Goal: Complete application form: Complete application form

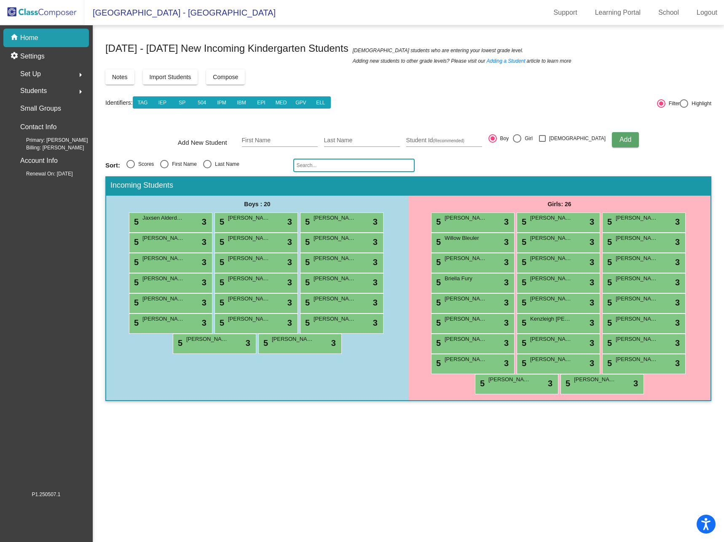
click at [29, 13] on img at bounding box center [42, 12] width 84 height 25
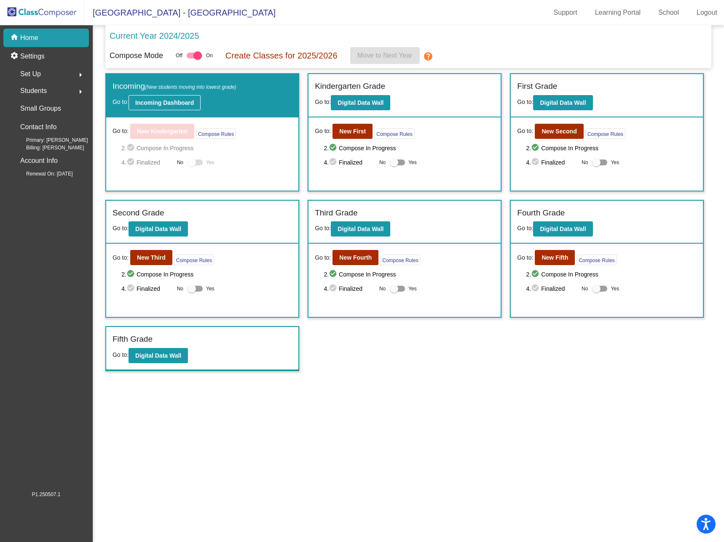
click at [189, 101] on b "Incoming Dashboard" at bounding box center [164, 102] width 59 height 7
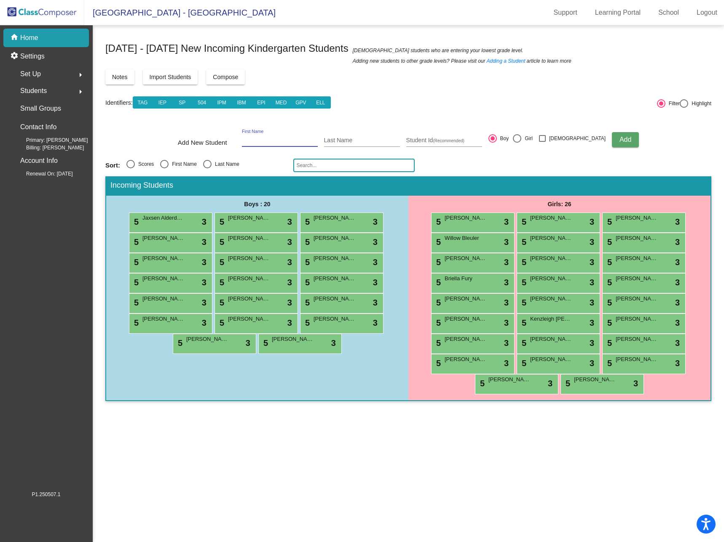
click at [263, 139] on input "First Name" at bounding box center [280, 140] width 76 height 7
type input "Amethyst"
click at [611, 132] on button "Add" at bounding box center [624, 139] width 27 height 15
type input "[PERSON_NAME]"
type input "417125"
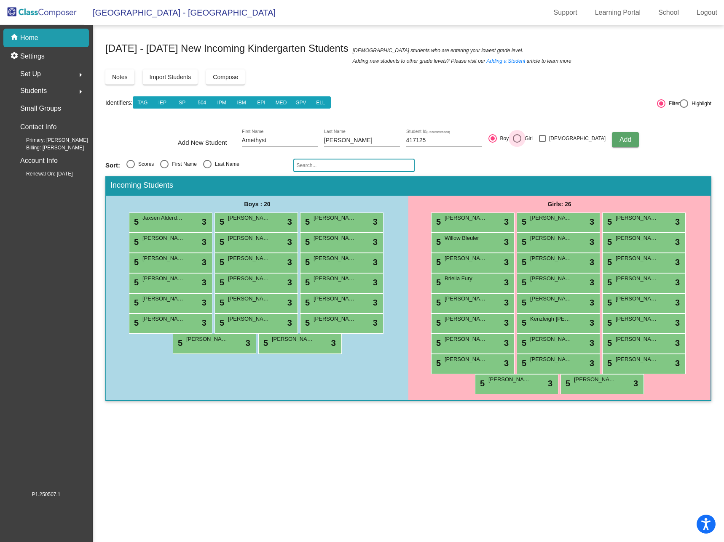
click at [521, 138] on div at bounding box center [517, 138] width 8 height 8
click at [517, 143] on input "Girl" at bounding box center [516, 143] width 0 height 0
radio input "true"
click at [619, 136] on span "Add" at bounding box center [625, 139] width 12 height 7
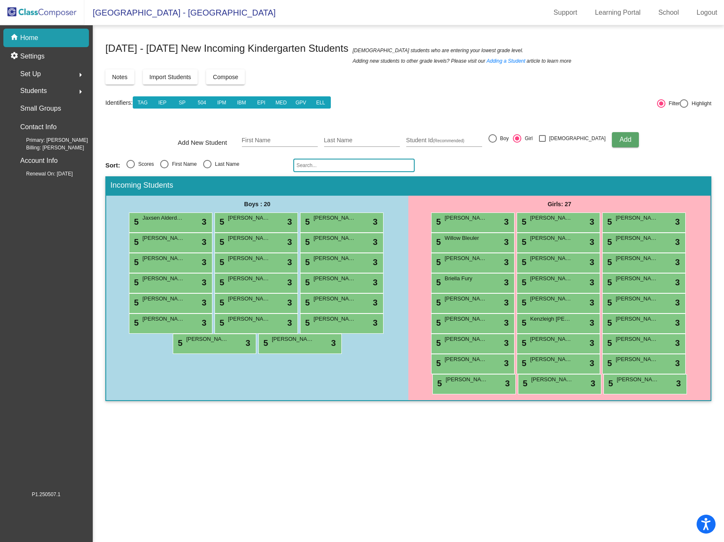
click at [50, 9] on img at bounding box center [42, 12] width 84 height 25
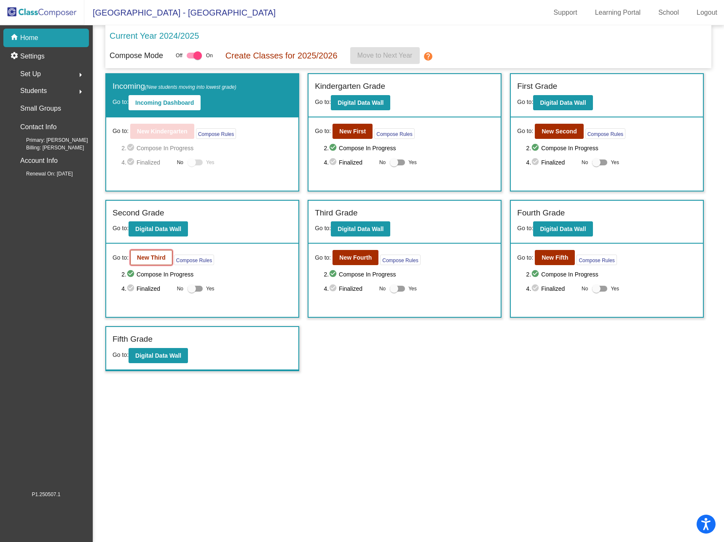
click at [156, 257] on b "New Third" at bounding box center [151, 257] width 29 height 7
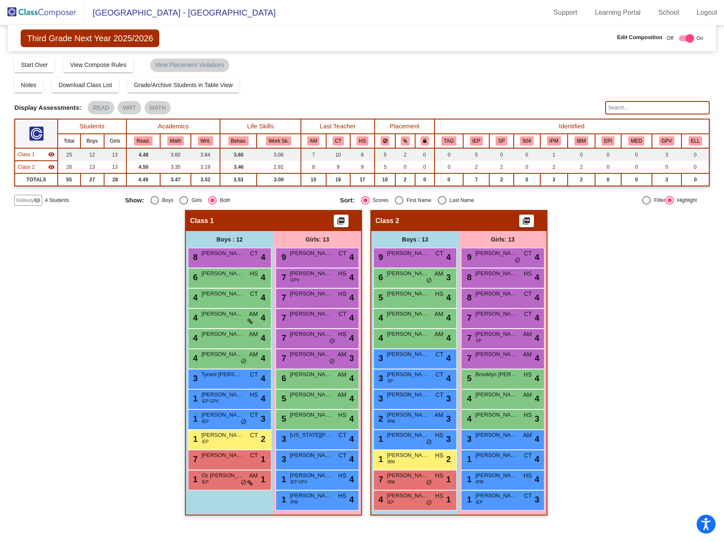
click at [619, 107] on input "text" at bounding box center [657, 107] width 104 height 13
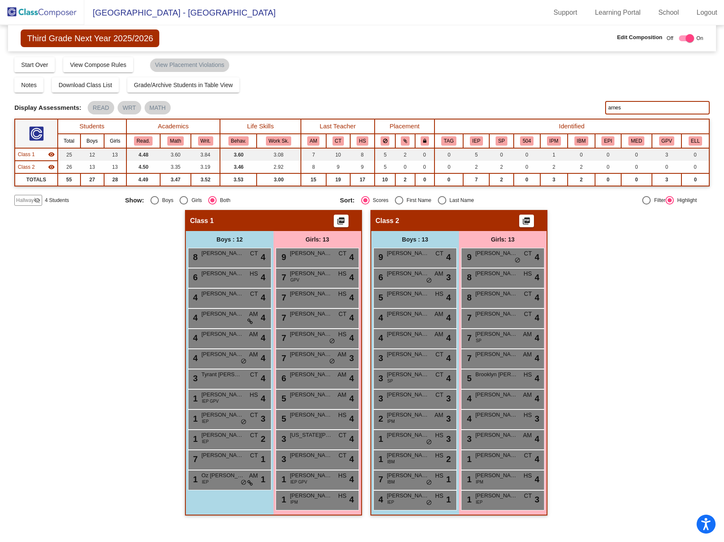
click at [616, 315] on div "Hallway - Hallway Class picture_as_pdf Add Student First Name Last Name Student…" at bounding box center [361, 367] width 694 height 314
drag, startPoint x: 627, startPoint y: 107, endPoint x: 524, endPoint y: 106, distance: 102.8
click at [524, 106] on div "Display Scores for Years: [DATE] - [DATE] [DATE] - [DATE] Display Assessments: …" at bounding box center [361, 107] width 694 height 13
type input "n"
type input "a"
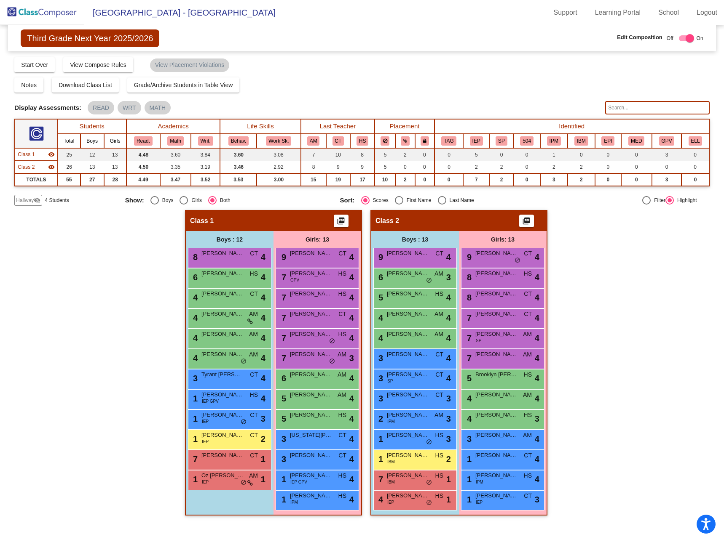
click at [56, 11] on img at bounding box center [42, 12] width 84 height 25
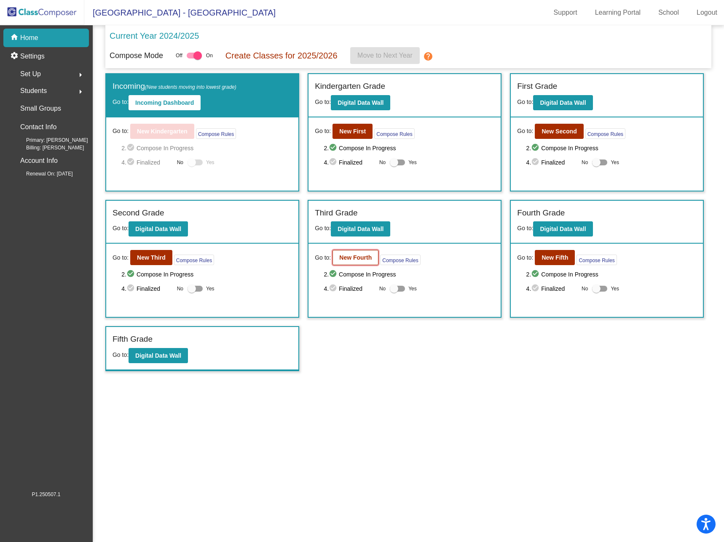
click at [361, 256] on b "New Fourth" at bounding box center [355, 257] width 32 height 7
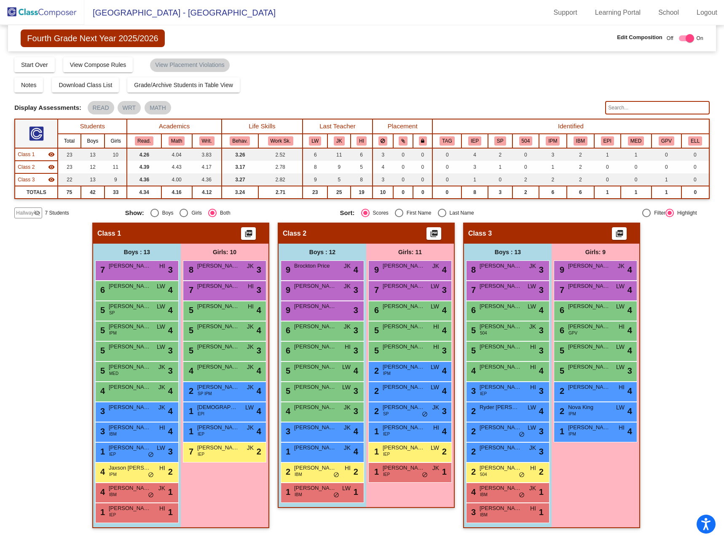
click at [629, 106] on input "text" at bounding box center [657, 107] width 104 height 13
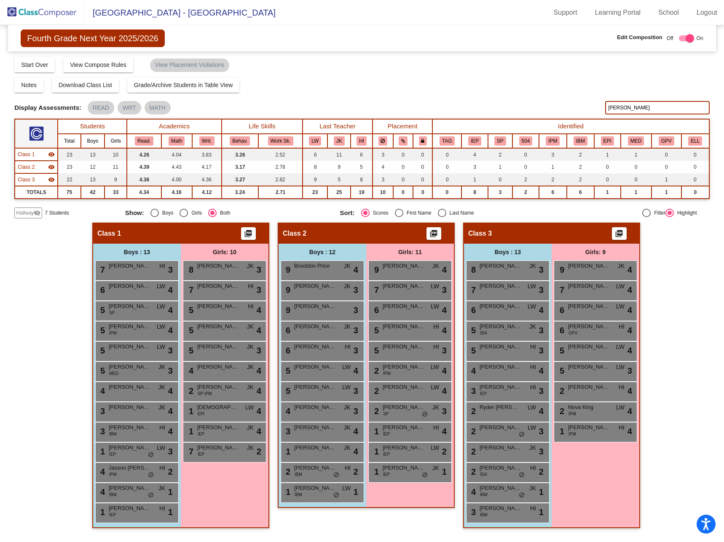
type input "[PERSON_NAME]"
click at [419, 80] on div "Notes Download Class List Import Students Grade/Archive Students in Table View …" at bounding box center [361, 84] width 694 height 15
drag, startPoint x: 622, startPoint y: 106, endPoint x: 494, endPoint y: 94, distance: 128.6
click at [494, 94] on div "Display Scores for Years: [DATE] - [DATE] [DATE] - [DATE] Grade/Archive Student…" at bounding box center [361, 137] width 694 height 162
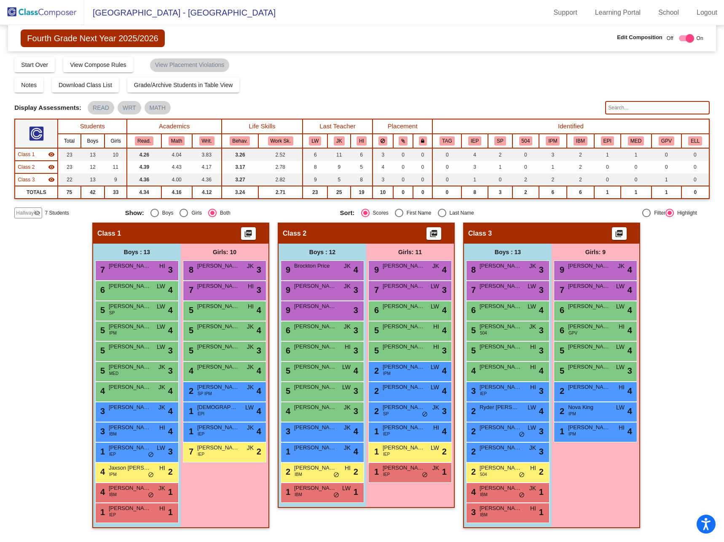
click at [472, 84] on div "Notes Download Class List Import Students Grade/Archive Students in Table View …" at bounding box center [361, 84] width 694 height 15
